Goal: Transaction & Acquisition: Download file/media

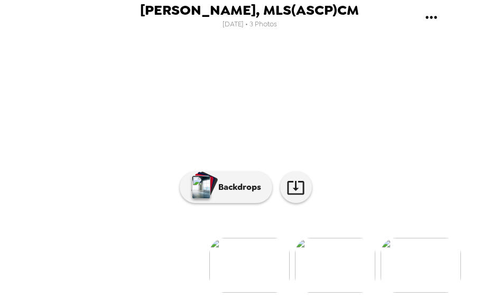
scroll to position [0, 13]
click at [313, 266] on img at bounding box center [322, 265] width 80 height 55
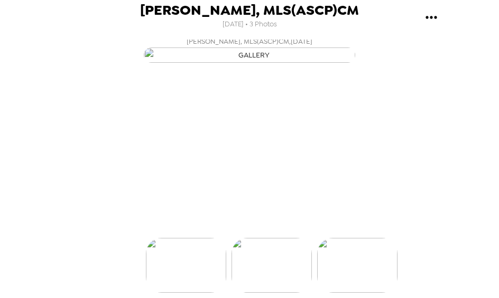
scroll to position [0, 85]
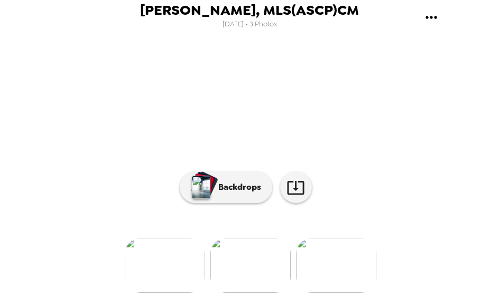
click at [320, 265] on img at bounding box center [336, 265] width 80 height 55
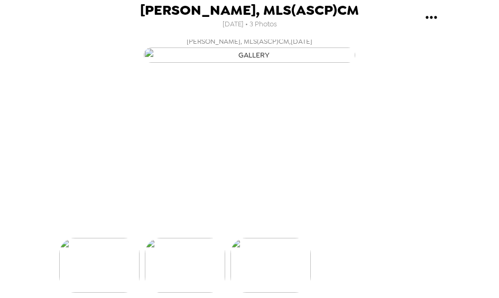
scroll to position [0, 170]
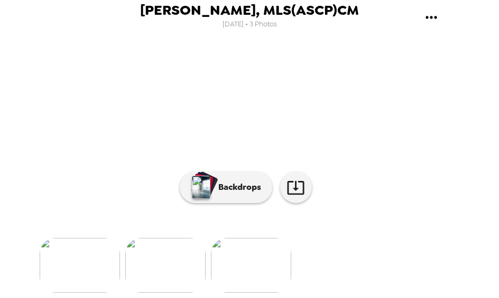
click at [83, 264] on img at bounding box center [80, 265] width 80 height 55
click at [296, 197] on icon at bounding box center [295, 188] width 18 height 18
click at [331, 262] on img at bounding box center [335, 265] width 80 height 55
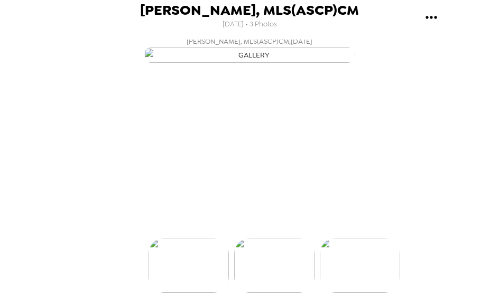
scroll to position [0, 85]
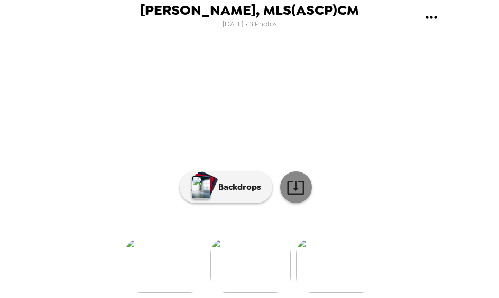
click at [294, 197] on icon at bounding box center [295, 188] width 18 height 18
click at [330, 281] on img at bounding box center [336, 265] width 80 height 55
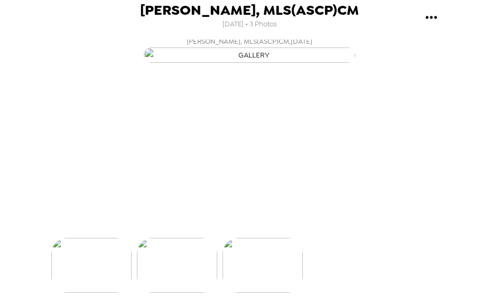
scroll to position [0, 170]
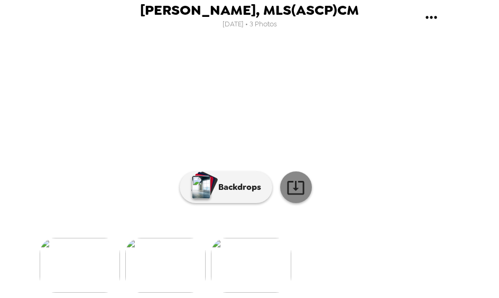
click at [295, 197] on icon at bounding box center [295, 188] width 18 height 18
click at [178, 276] on img at bounding box center [165, 265] width 80 height 55
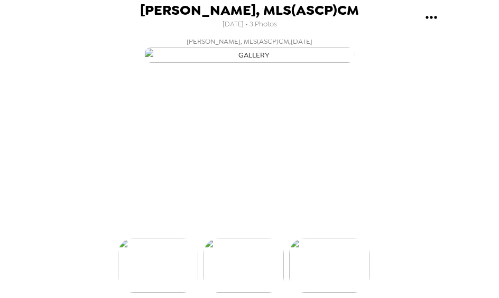
scroll to position [0, 85]
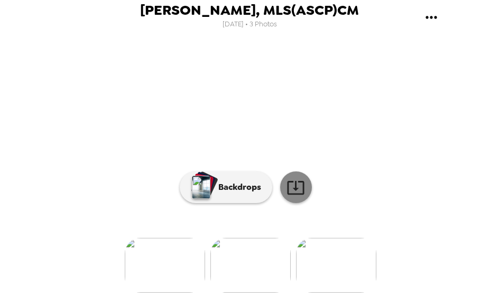
click at [299, 195] on icon at bounding box center [295, 188] width 17 height 14
click at [166, 279] on img at bounding box center [165, 265] width 80 height 55
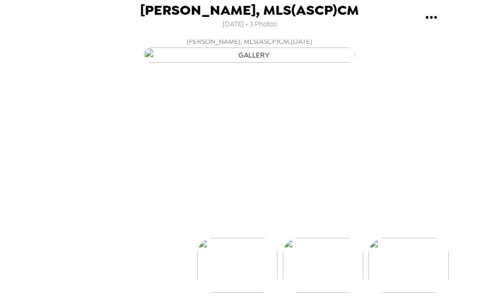
scroll to position [0, 0]
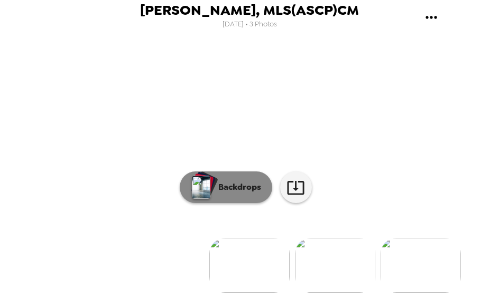
click at [226, 194] on p "Backdrops" at bounding box center [237, 187] width 48 height 13
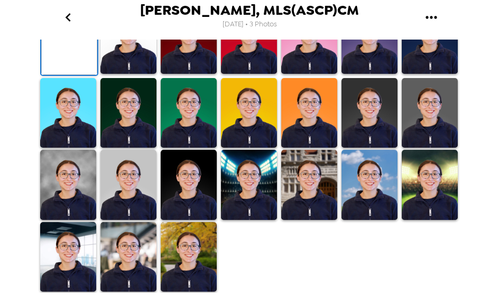
click at [146, 74] on img at bounding box center [128, 39] width 56 height 70
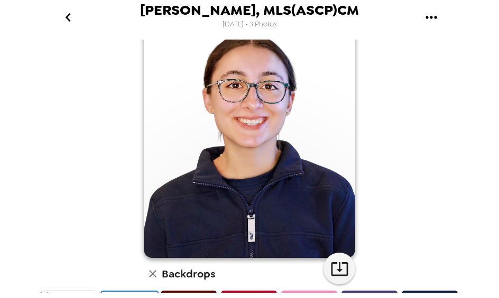
scroll to position [72, 0]
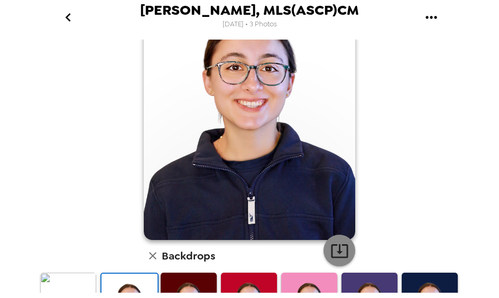
click at [341, 255] on icon "button" at bounding box center [339, 251] width 18 height 18
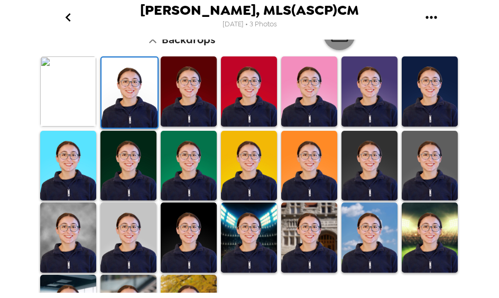
scroll to position [292, 0]
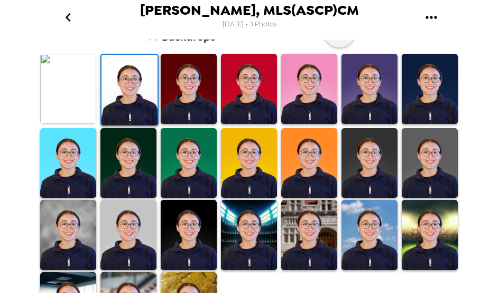
click at [307, 246] on img at bounding box center [309, 235] width 56 height 70
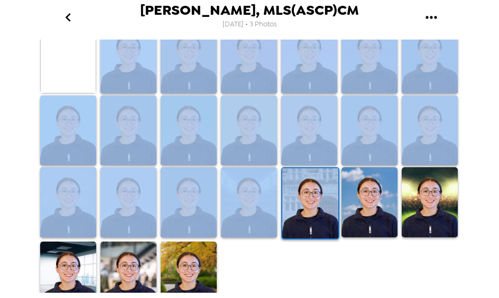
click at [282, 265] on div at bounding box center [251, 167] width 427 height 291
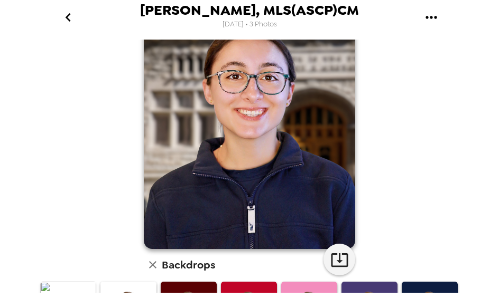
scroll to position [57, 0]
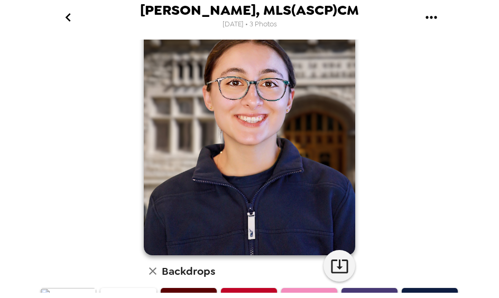
click at [336, 268] on icon "button" at bounding box center [339, 266] width 18 height 18
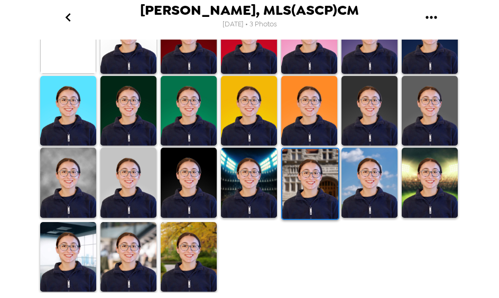
click at [77, 259] on img at bounding box center [68, 257] width 56 height 70
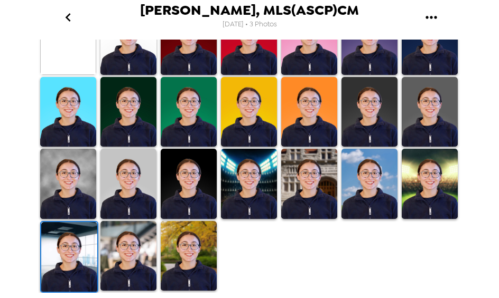
click at [154, 252] on img at bounding box center [128, 256] width 56 height 70
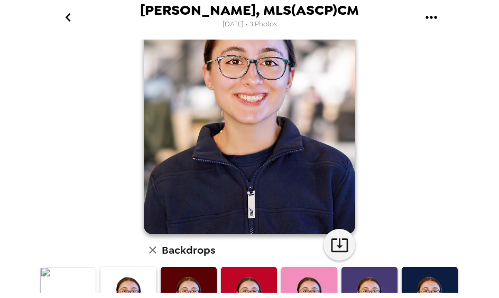
scroll to position [33, 0]
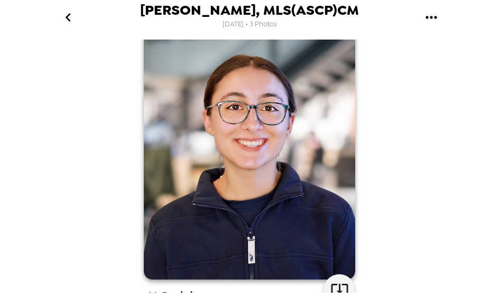
click at [341, 283] on icon "button" at bounding box center [339, 291] width 18 height 18
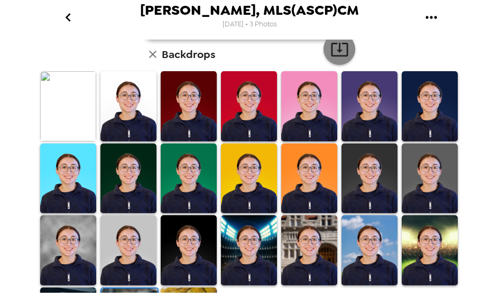
scroll to position [320, 0]
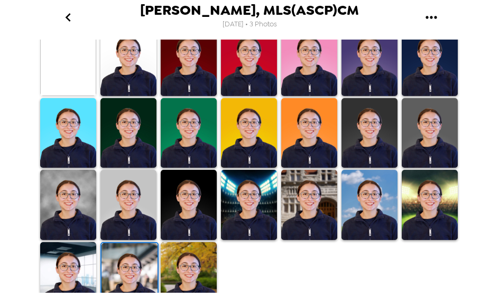
click at [194, 264] on img at bounding box center [189, 277] width 56 height 70
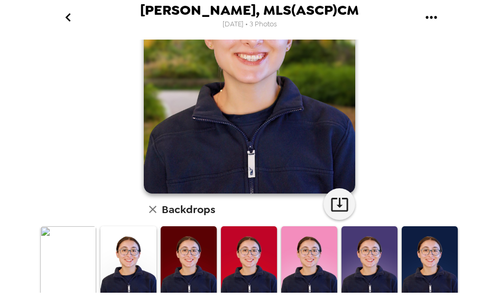
scroll to position [71, 0]
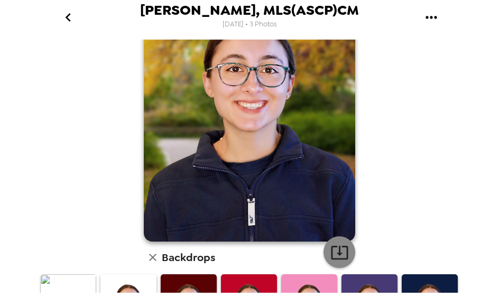
click at [335, 240] on button "button" at bounding box center [339, 253] width 32 height 32
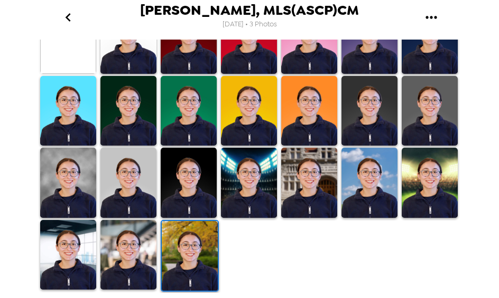
click at [78, 182] on img at bounding box center [68, 183] width 56 height 70
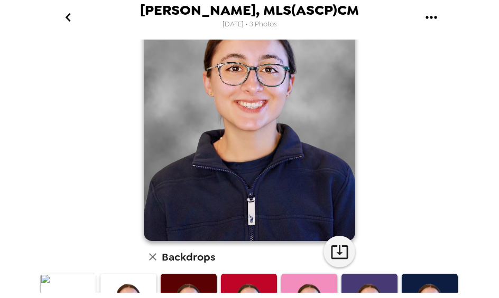
scroll to position [66, 0]
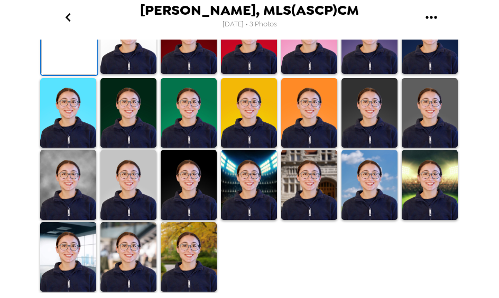
scroll to position [152, 0]
click at [134, 178] on img at bounding box center [128, 185] width 56 height 70
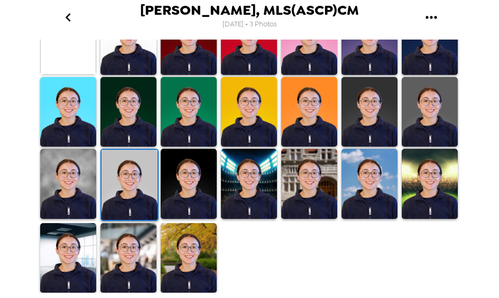
click at [138, 171] on img at bounding box center [129, 185] width 56 height 70
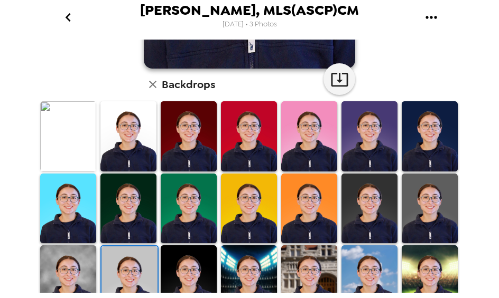
scroll to position [244, 0]
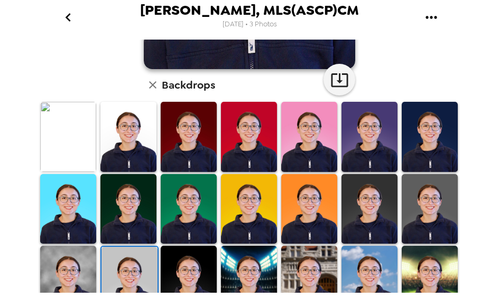
click at [359, 216] on img at bounding box center [369, 209] width 56 height 70
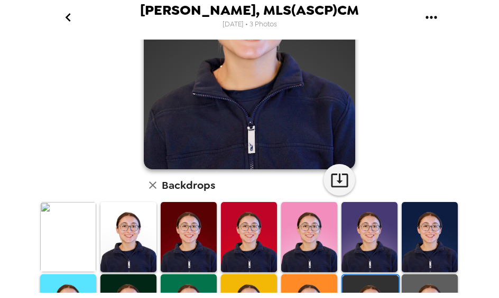
scroll to position [274, 0]
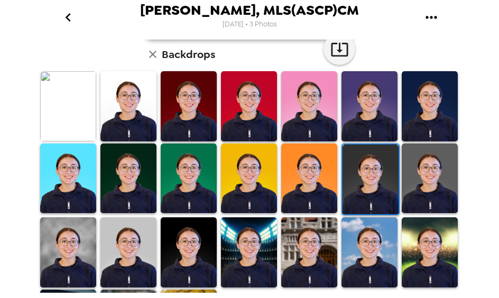
click at [138, 243] on img at bounding box center [128, 253] width 56 height 70
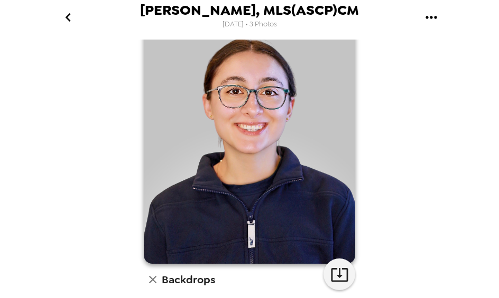
scroll to position [51, 0]
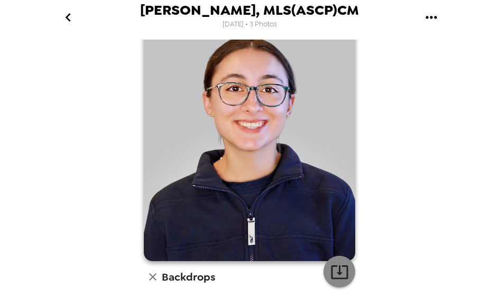
click at [342, 274] on icon "button" at bounding box center [339, 273] width 17 height 14
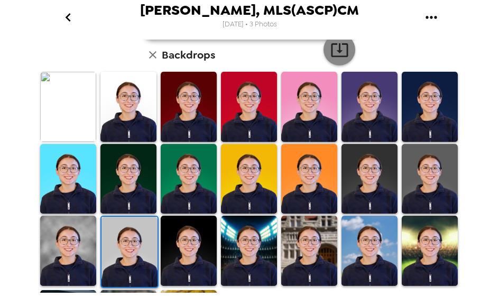
scroll to position [288, 0]
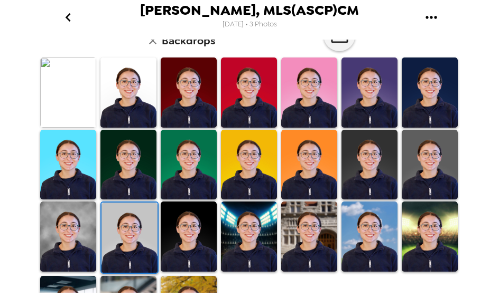
click at [425, 106] on img at bounding box center [430, 93] width 56 height 70
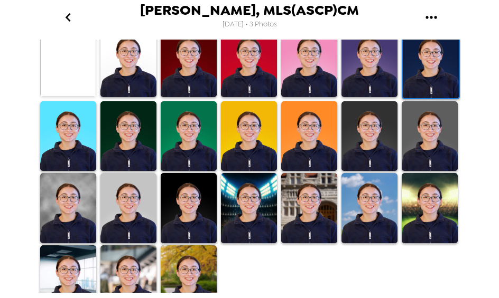
scroll to position [329, 0]
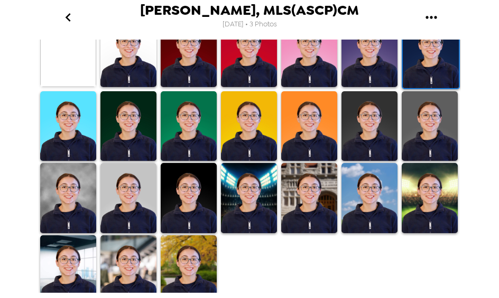
click at [378, 205] on img at bounding box center [369, 198] width 56 height 70
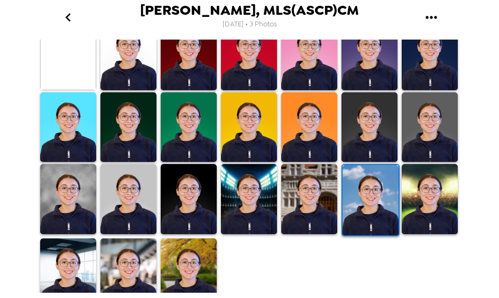
scroll to position [325, 0]
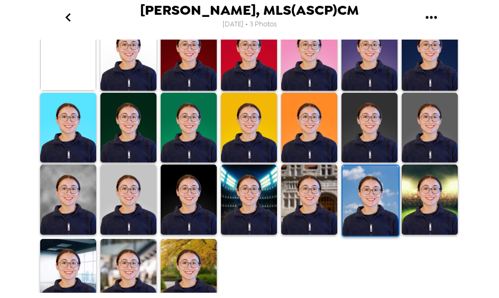
click at [173, 268] on img at bounding box center [189, 274] width 56 height 70
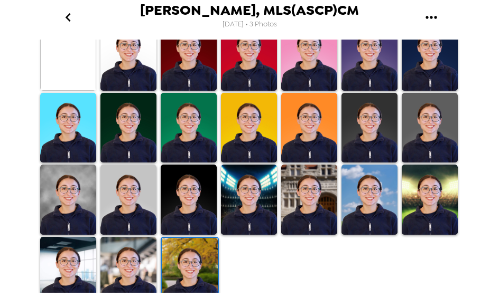
click at [57, 16] on button "go back" at bounding box center [68, 17] width 34 height 34
click at [72, 18] on icon "go back" at bounding box center [68, 17] width 17 height 17
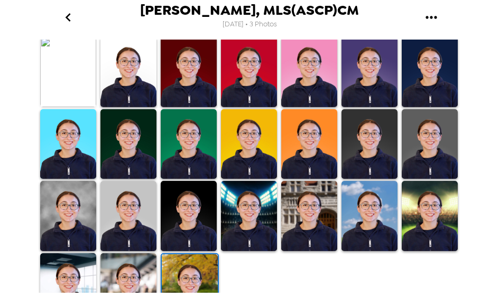
click at [68, 18] on icon "go back" at bounding box center [67, 17] width 5 height 8
click at [433, 18] on icon "gallery menu" at bounding box center [431, 17] width 17 height 17
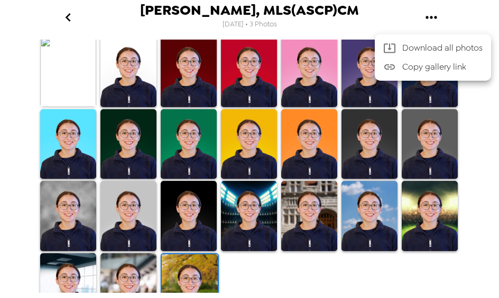
click at [453, 46] on span "Download all photos" at bounding box center [442, 48] width 80 height 13
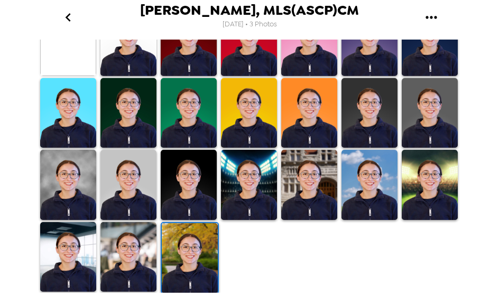
scroll to position [316, 0]
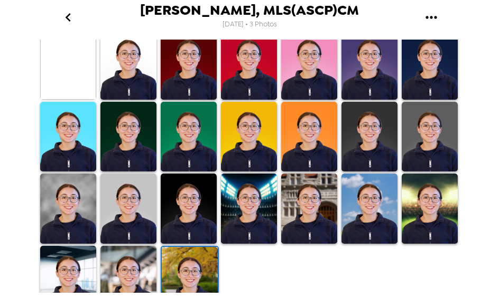
click at [428, 20] on icon "gallery menu" at bounding box center [431, 17] width 17 height 17
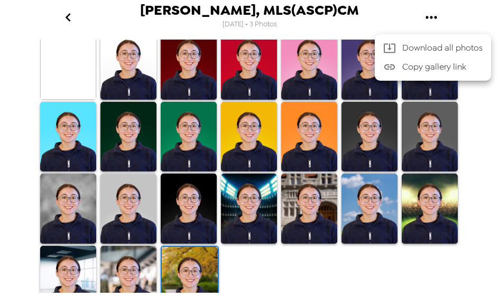
click at [456, 49] on span "Download all photos" at bounding box center [442, 48] width 80 height 13
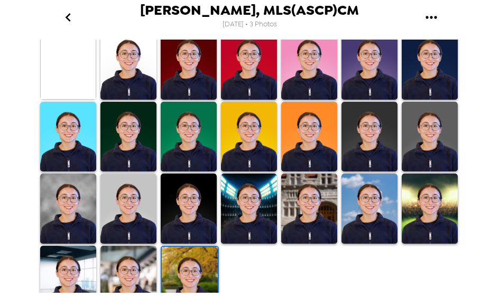
scroll to position [218, 0]
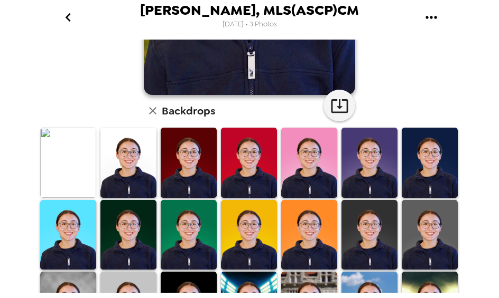
click at [63, 71] on div "[PERSON_NAME], MLS(ASCP)CM , [DATE] Backdrops" at bounding box center [249, 119] width 423 height 595
click at [63, 78] on div "[PERSON_NAME], MLS(ASCP)CM , [DATE] Backdrops" at bounding box center [249, 119] width 423 height 595
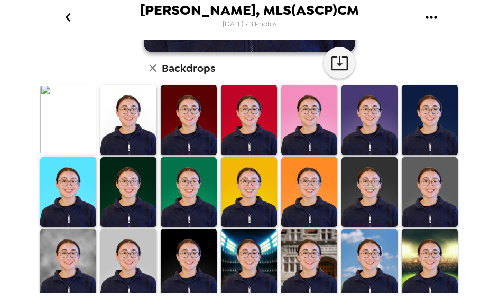
scroll to position [140, 0]
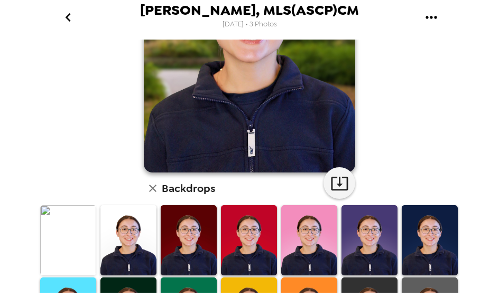
click at [61, 234] on img at bounding box center [68, 241] width 56 height 70
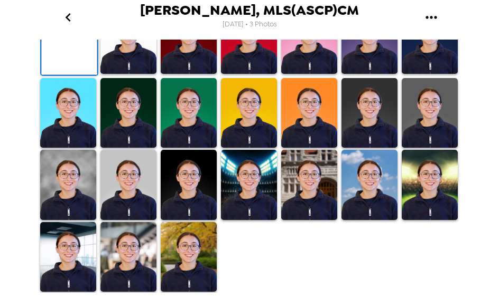
click at [131, 74] on img at bounding box center [128, 39] width 56 height 70
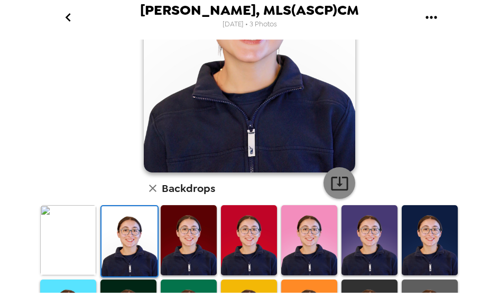
click at [347, 183] on icon "button" at bounding box center [339, 184] width 17 height 14
click at [195, 237] on img at bounding box center [189, 241] width 56 height 70
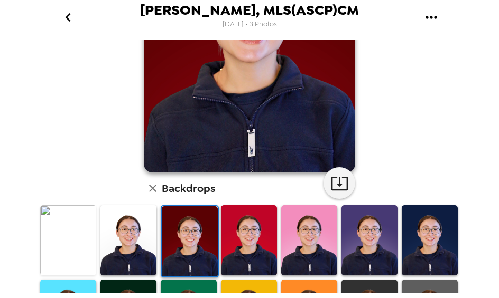
click at [333, 188] on icon "button" at bounding box center [339, 183] width 18 height 18
click at [252, 240] on img at bounding box center [249, 241] width 56 height 70
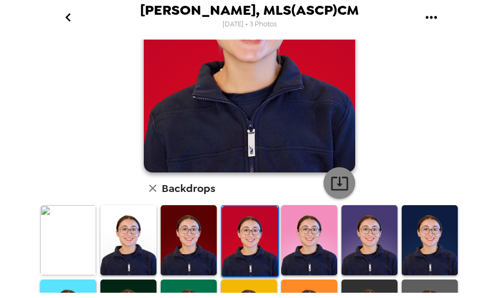
click at [338, 186] on icon "button" at bounding box center [339, 184] width 17 height 14
click at [297, 224] on img at bounding box center [309, 241] width 56 height 70
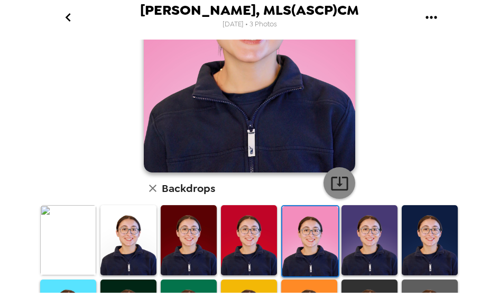
click at [339, 186] on icon "button" at bounding box center [339, 184] width 17 height 14
click at [361, 222] on img at bounding box center [369, 241] width 56 height 70
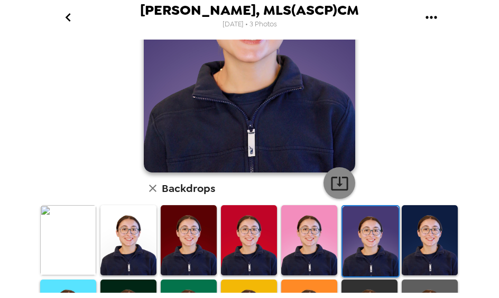
click at [343, 190] on icon "button" at bounding box center [339, 183] width 18 height 18
click at [419, 232] on img at bounding box center [430, 241] width 56 height 70
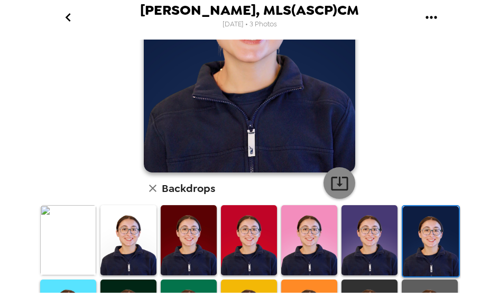
click at [350, 185] on button "button" at bounding box center [339, 183] width 32 height 32
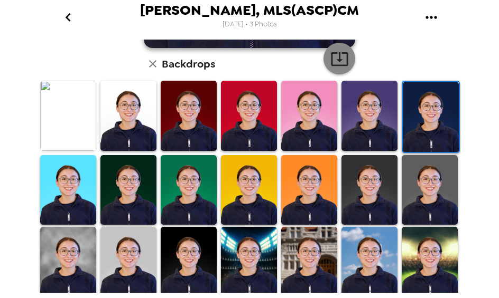
scroll to position [282, 0]
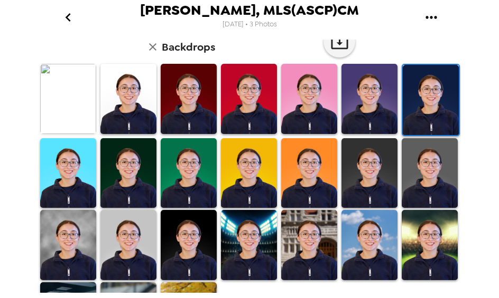
click at [72, 159] on img at bounding box center [68, 173] width 56 height 70
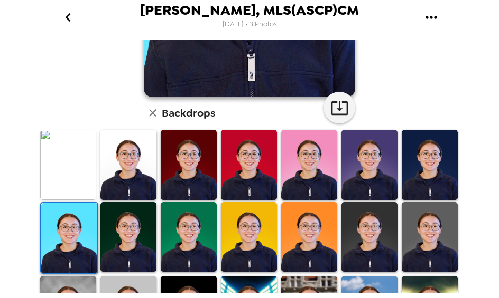
scroll to position [213, 0]
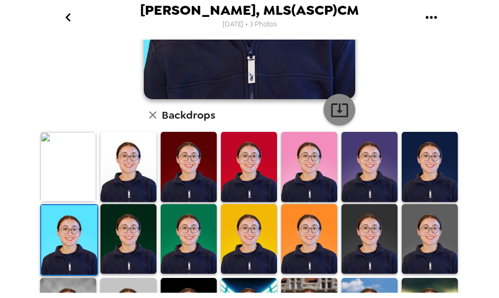
click at [337, 115] on icon "button" at bounding box center [339, 110] width 18 height 18
click at [138, 231] on img at bounding box center [128, 239] width 56 height 70
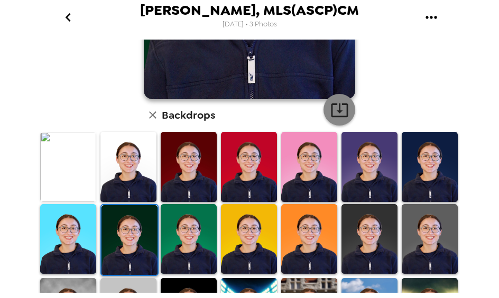
click at [342, 122] on button "button" at bounding box center [339, 110] width 32 height 32
click at [184, 239] on img at bounding box center [189, 239] width 56 height 70
